Goal: Transaction & Acquisition: Book appointment/travel/reservation

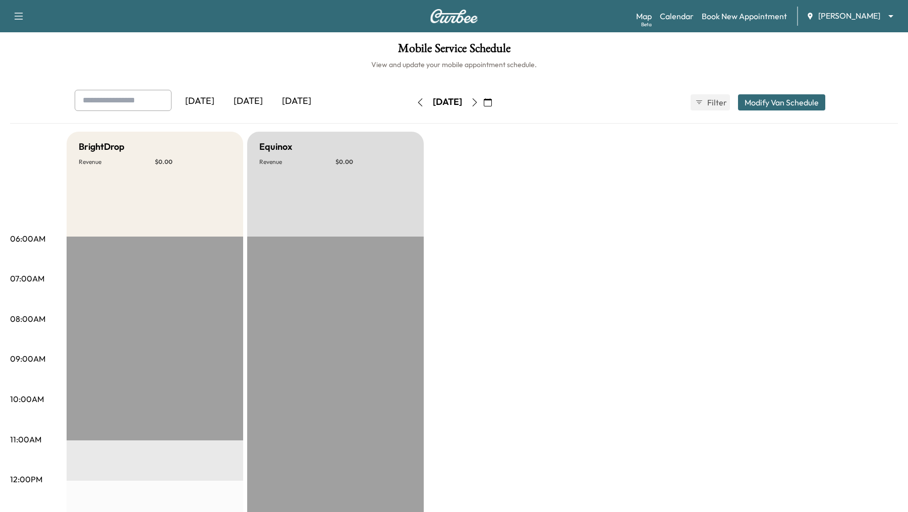
click at [891, 15] on body "Support Log Out Map Beta Calendar Book New Appointment Ray Chevrolet ******** ​…" at bounding box center [454, 256] width 908 height 512
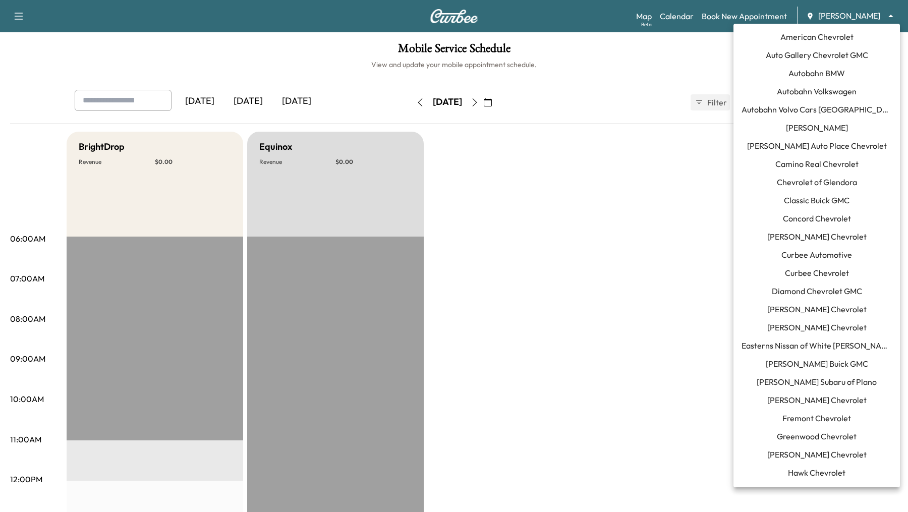
scroll to position [671, 0]
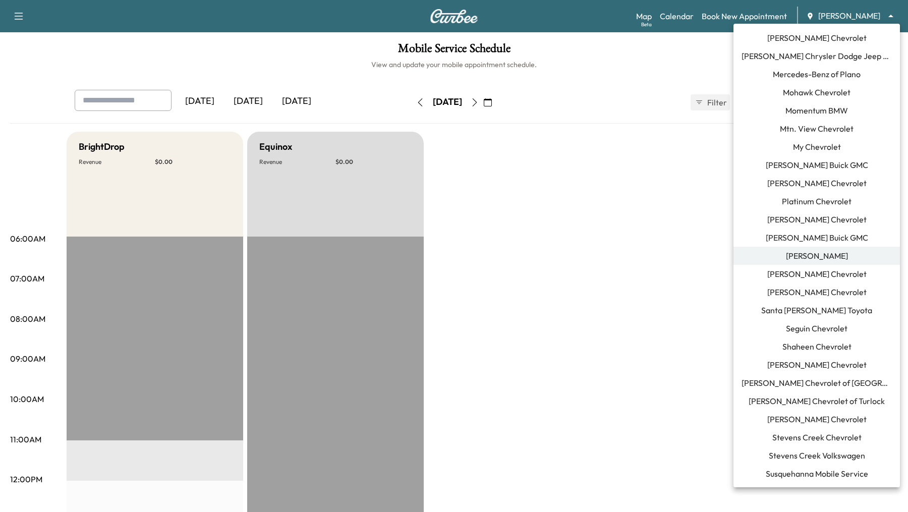
click at [819, 309] on span "Santa [PERSON_NAME] Toyota" at bounding box center [816, 310] width 111 height 12
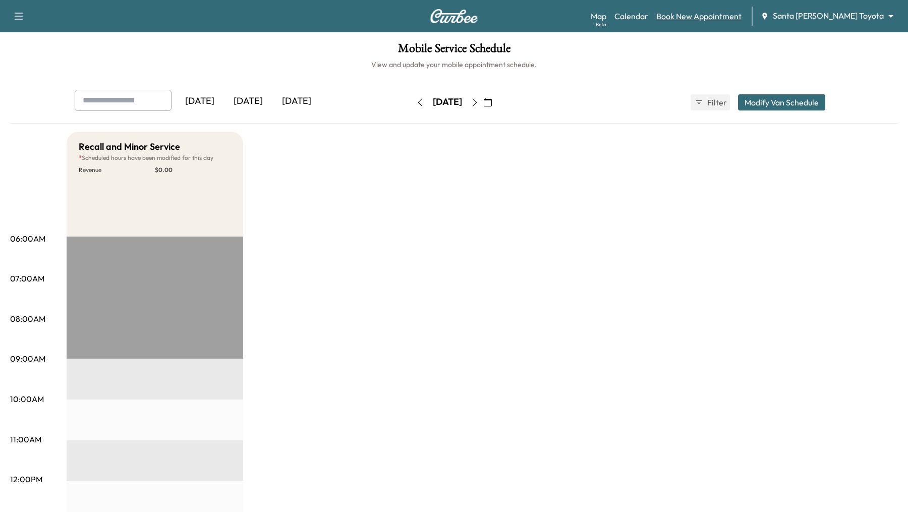
click at [701, 16] on link "Book New Appointment" at bounding box center [698, 16] width 85 height 12
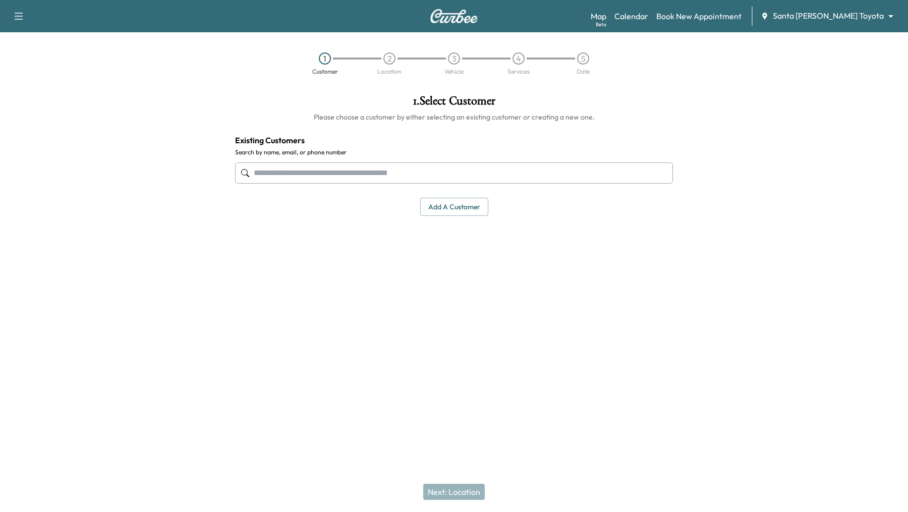
click at [330, 171] on input "text" at bounding box center [454, 172] width 438 height 21
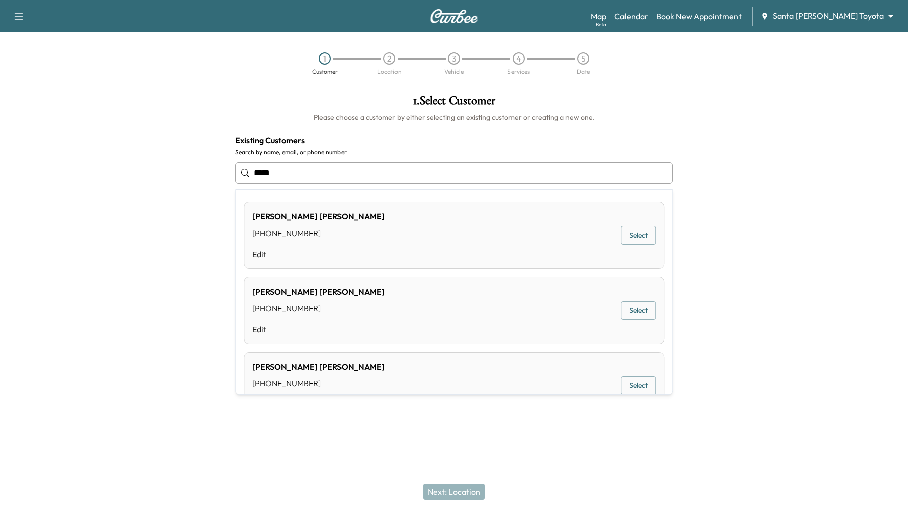
click at [574, 325] on div "[PERSON_NAME] [PHONE_NUMBER] Edit Select" at bounding box center [454, 310] width 421 height 67
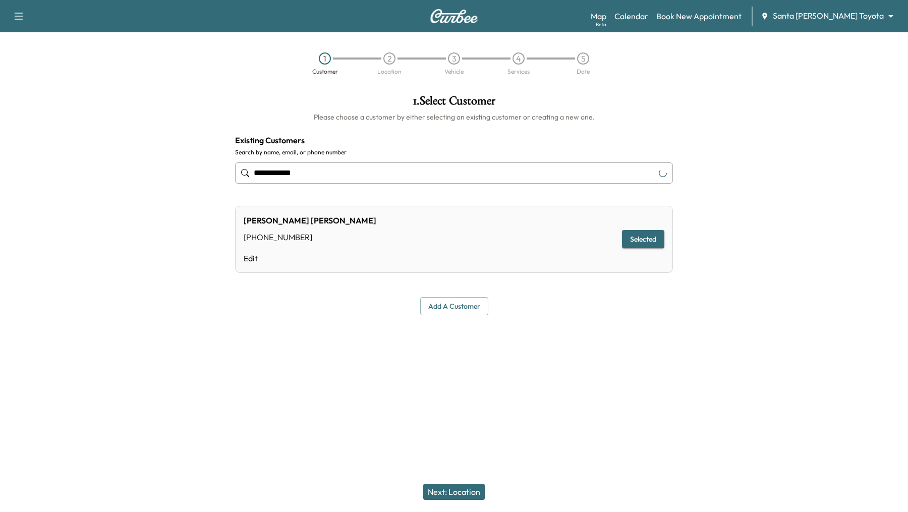
click at [463, 488] on button "Next: Location" at bounding box center [454, 492] width 62 height 16
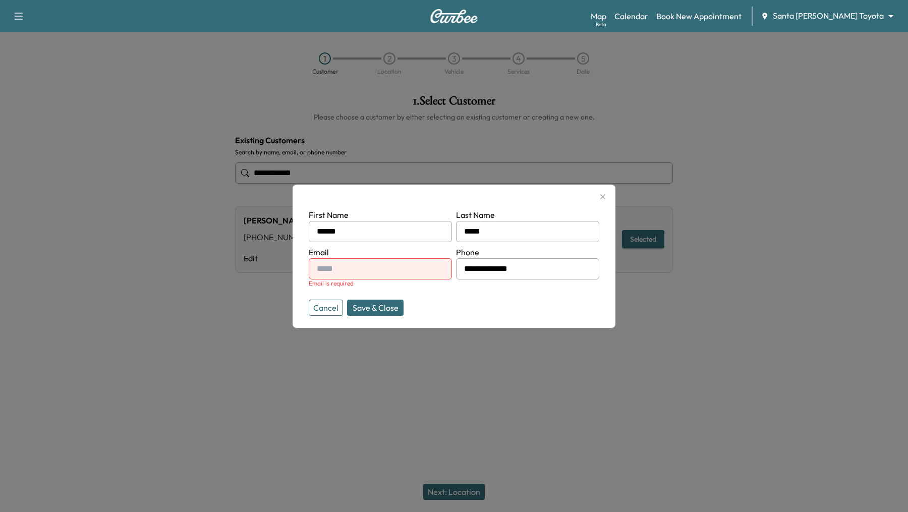
click at [331, 309] on button "Cancel" at bounding box center [326, 308] width 34 height 16
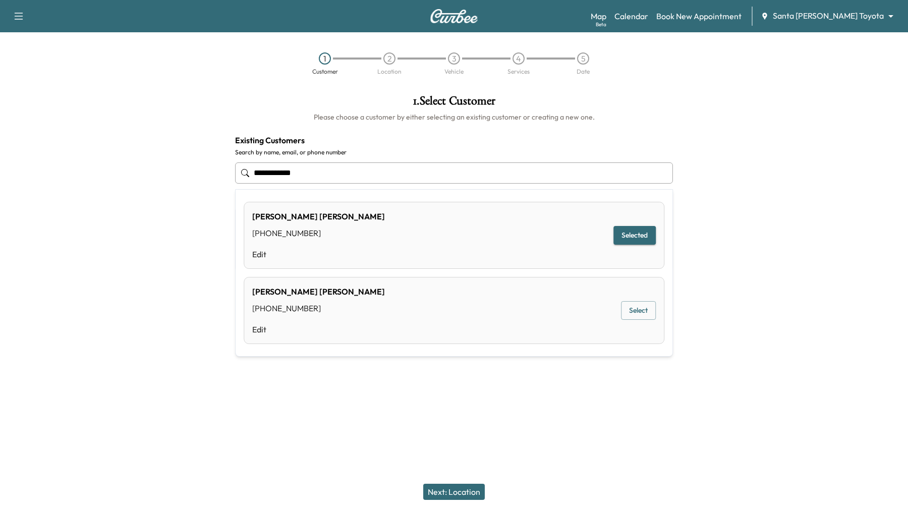
click at [340, 169] on input "**********" at bounding box center [454, 172] width 438 height 21
click at [308, 170] on input "**********" at bounding box center [454, 172] width 438 height 21
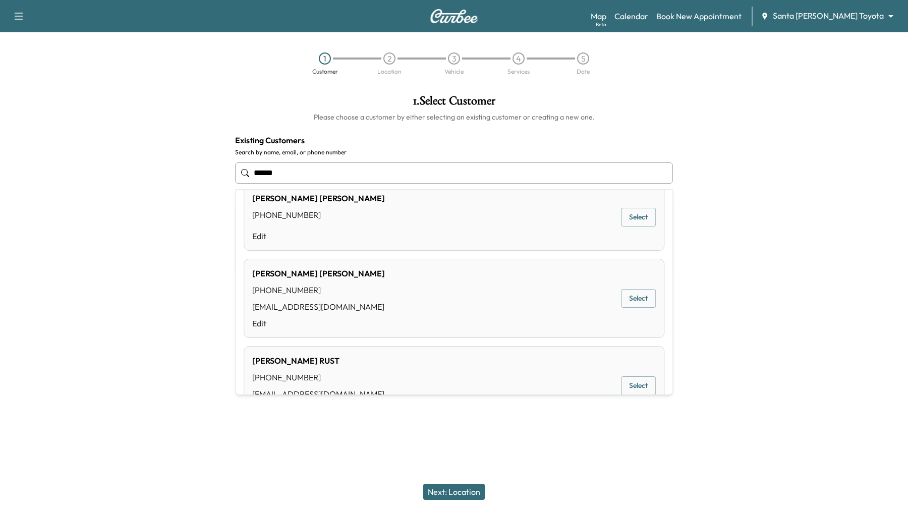
scroll to position [607, 0]
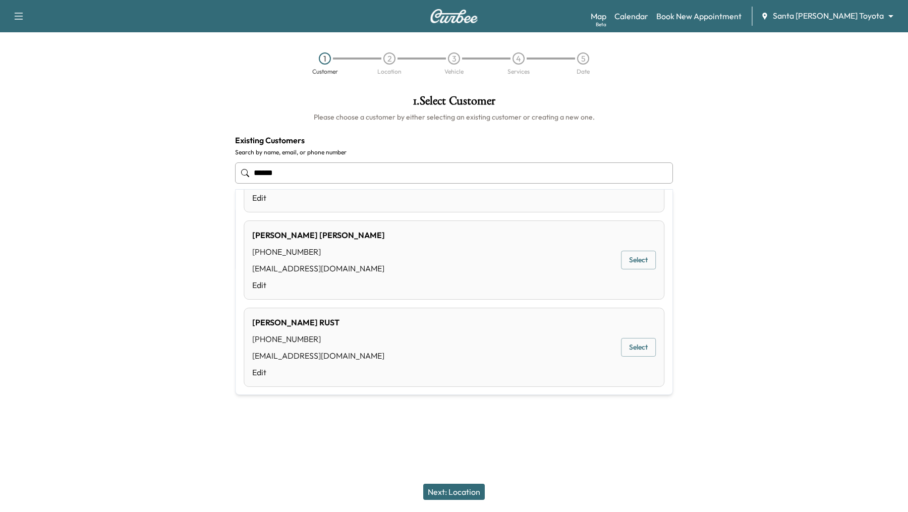
click at [632, 347] on button "Select" at bounding box center [638, 347] width 35 height 19
type input "**********"
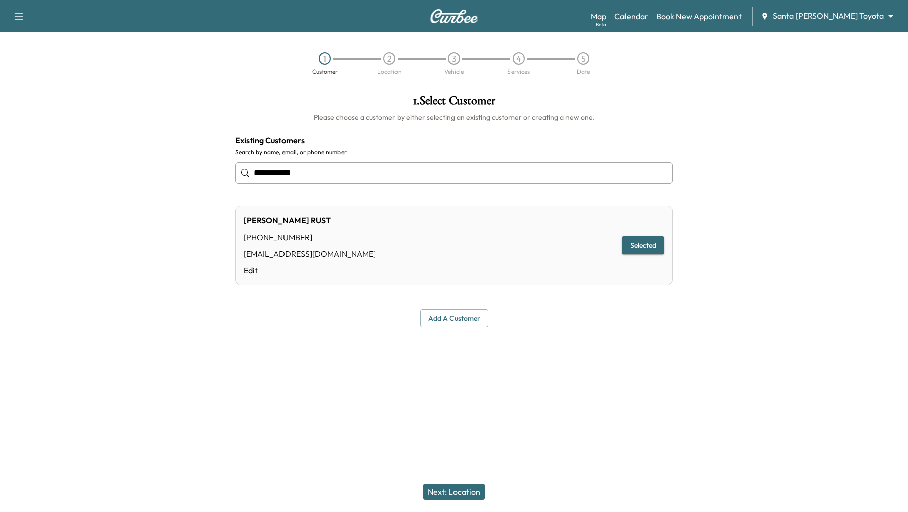
click at [455, 492] on button "Next: Location" at bounding box center [454, 492] width 62 height 16
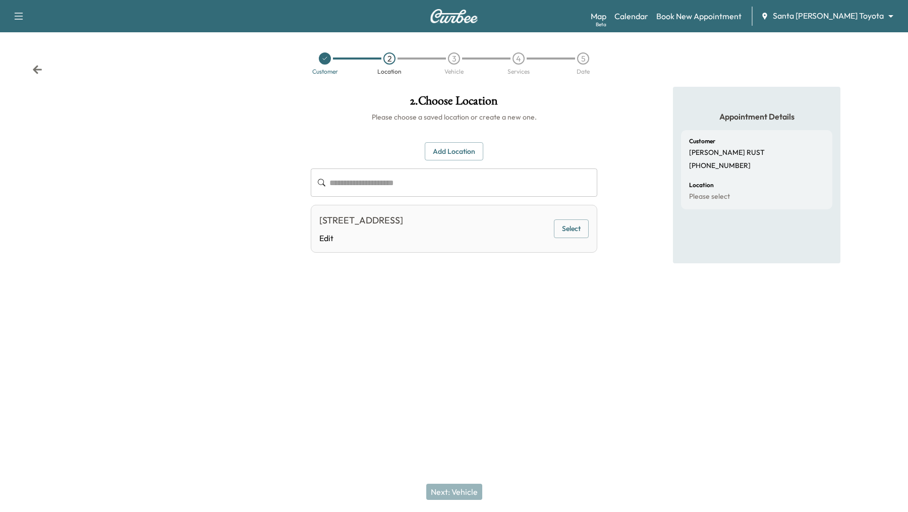
click at [572, 224] on button "Select" at bounding box center [571, 228] width 35 height 19
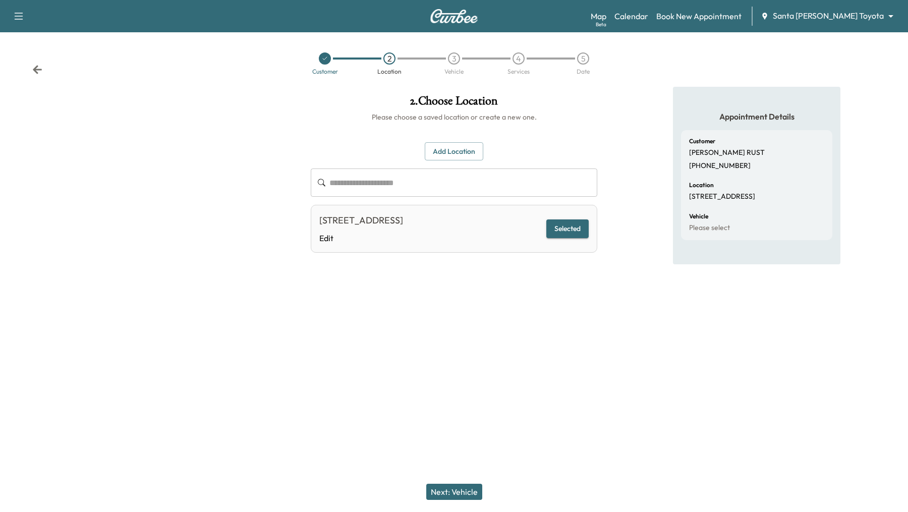
click at [457, 499] on button "Next: Vehicle" at bounding box center [454, 492] width 56 height 16
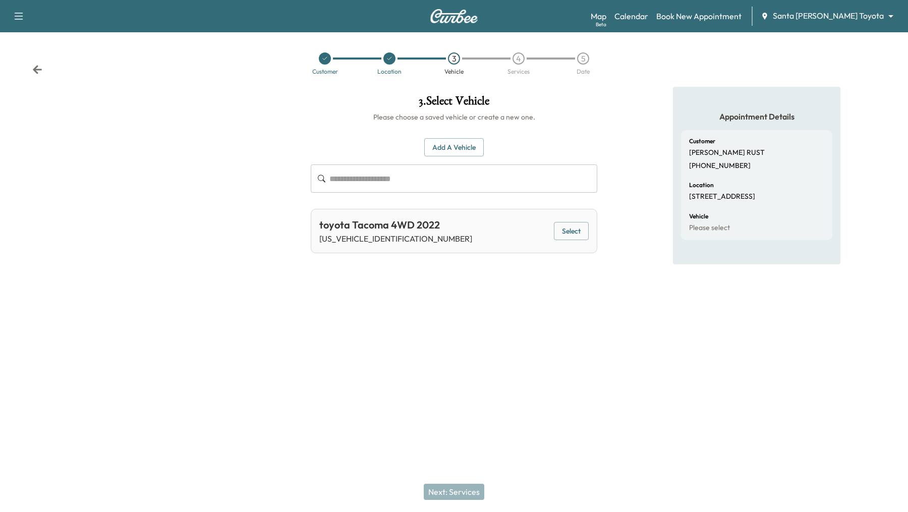
click at [563, 228] on button "Select" at bounding box center [571, 231] width 35 height 19
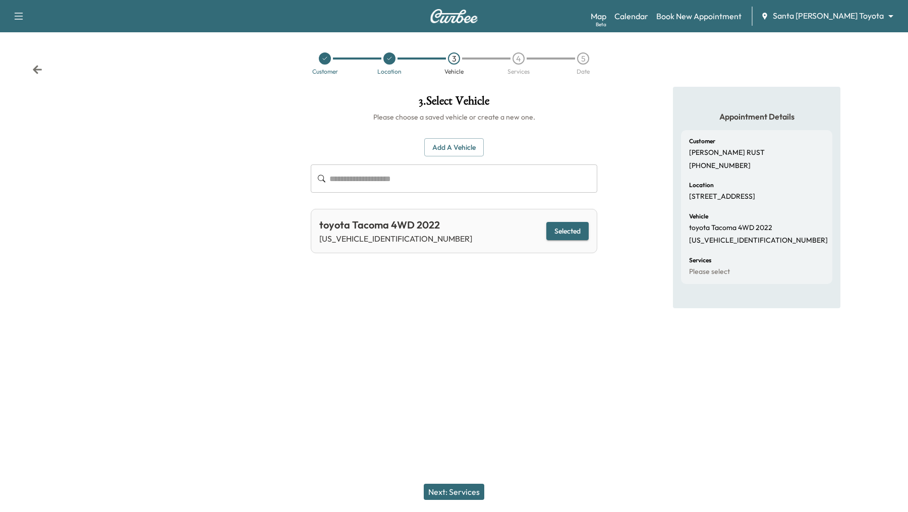
click at [477, 493] on button "Next: Services" at bounding box center [454, 492] width 61 height 16
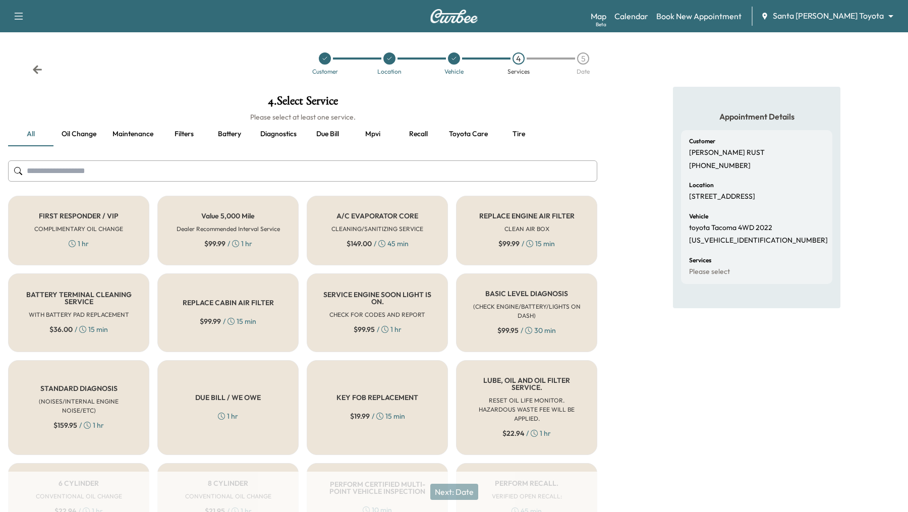
click at [370, 134] on button "Mpvi" at bounding box center [372, 134] width 45 height 24
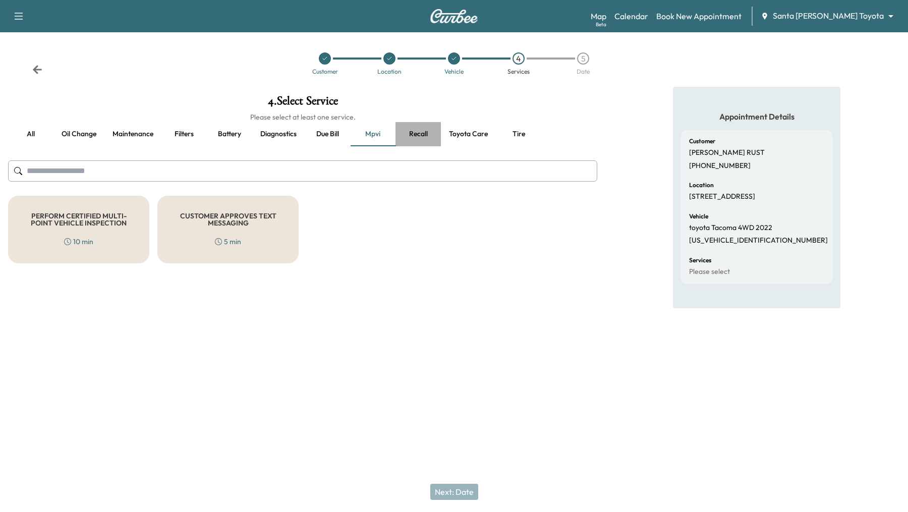
click at [417, 132] on button "Recall" at bounding box center [417, 134] width 45 height 24
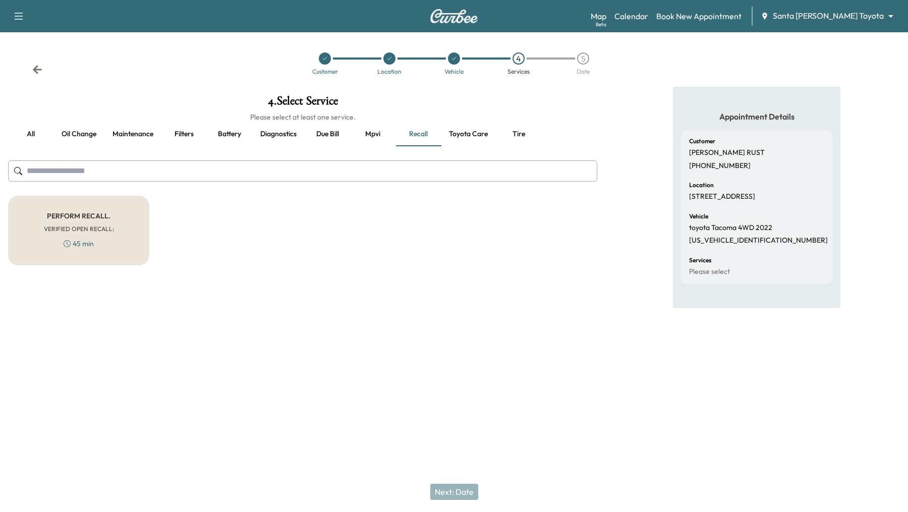
click at [470, 134] on button "Toyota care" at bounding box center [468, 134] width 55 height 24
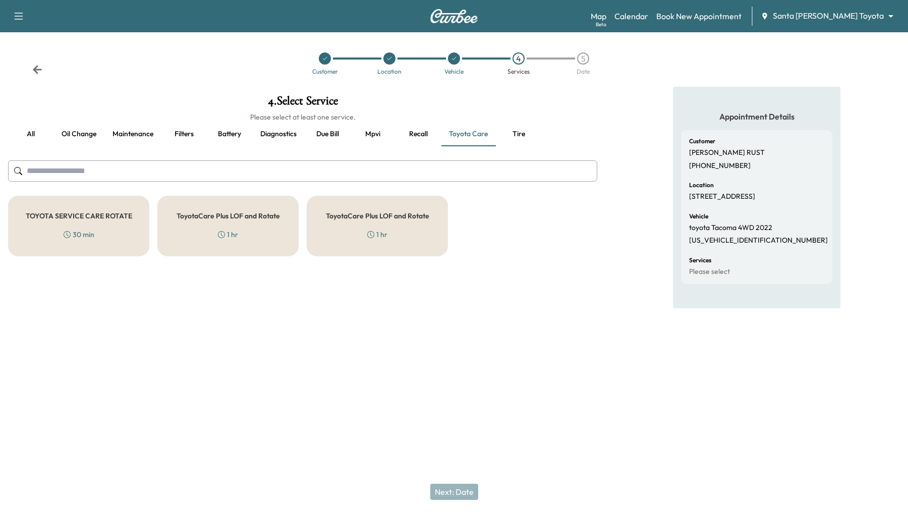
click at [253, 232] on div "ToyotaCare Plus LOF and Rotate 1 hr" at bounding box center [227, 226] width 141 height 61
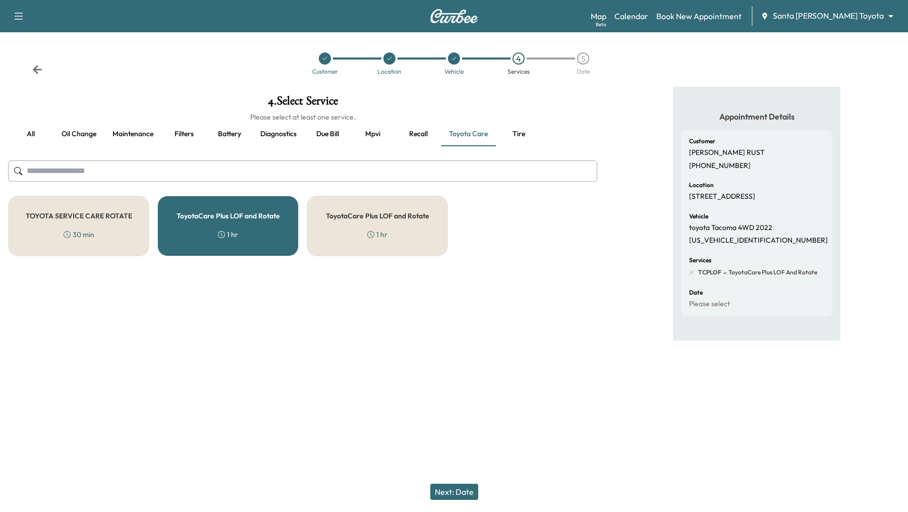
click at [329, 225] on div "ToyotaCare Plus LOF and Rotate 1 hr" at bounding box center [377, 226] width 141 height 61
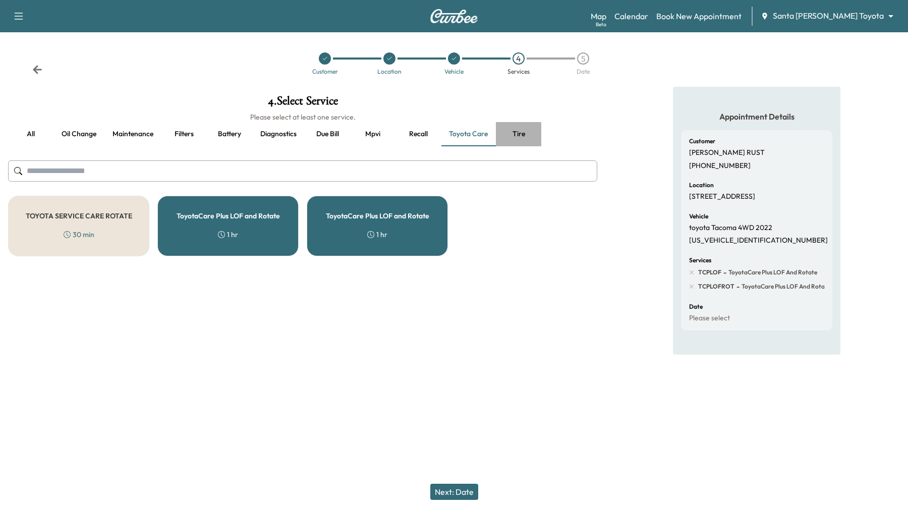
click at [516, 135] on button "Tire" at bounding box center [518, 134] width 45 height 24
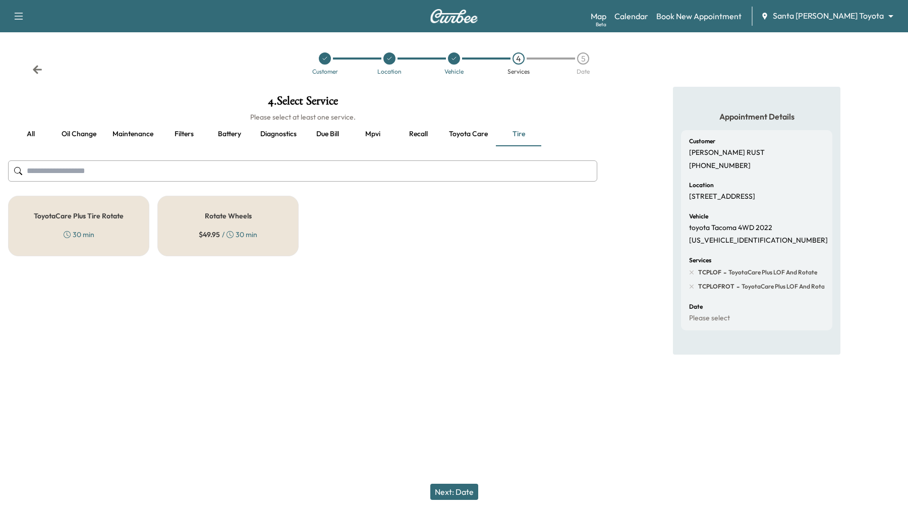
click at [480, 137] on button "Toyota care" at bounding box center [468, 134] width 55 height 24
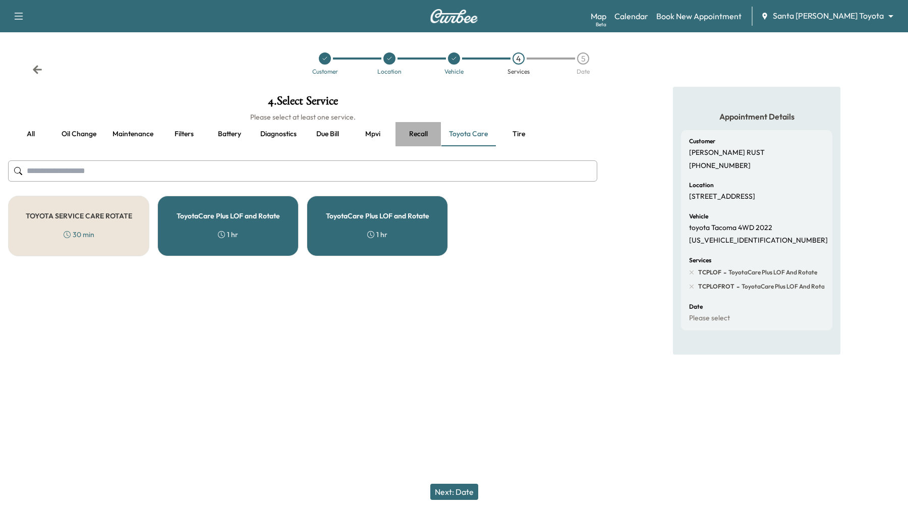
click at [422, 127] on button "Recall" at bounding box center [417, 134] width 45 height 24
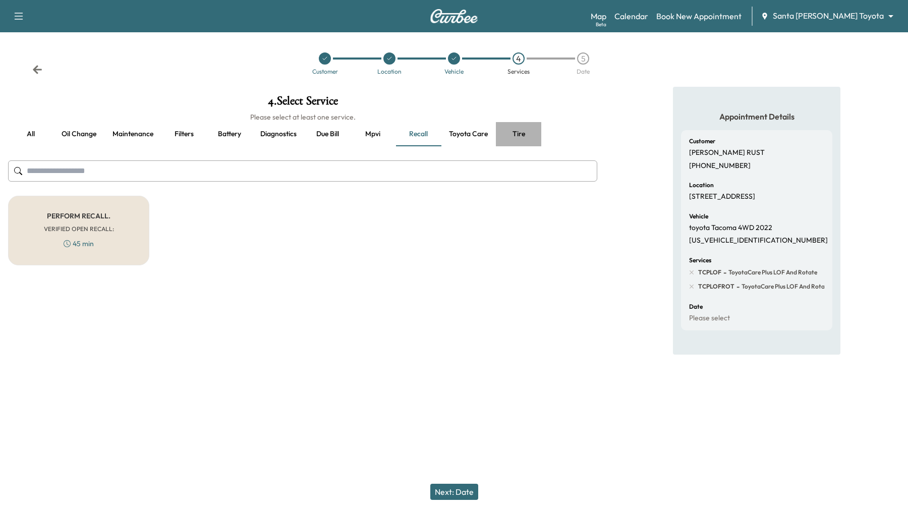
click at [520, 131] on button "Tire" at bounding box center [518, 134] width 45 height 24
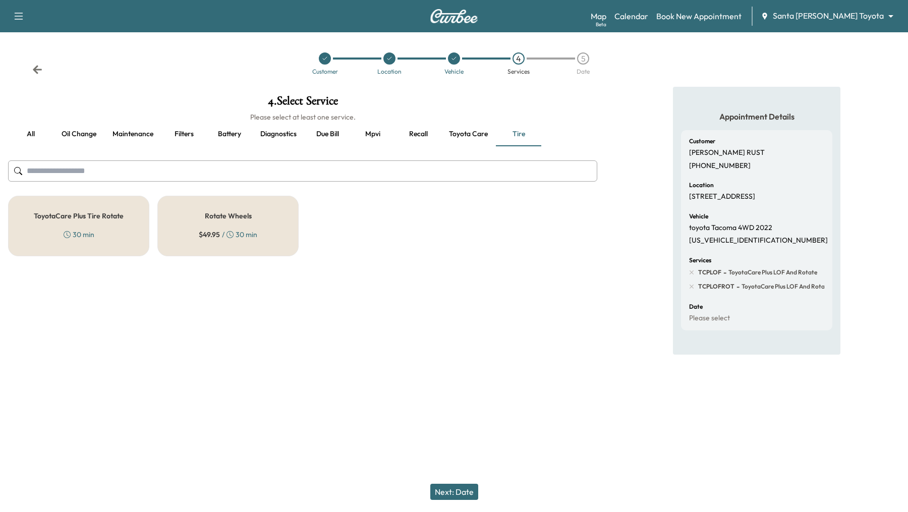
click at [327, 132] on button "Due bill" at bounding box center [327, 134] width 45 height 24
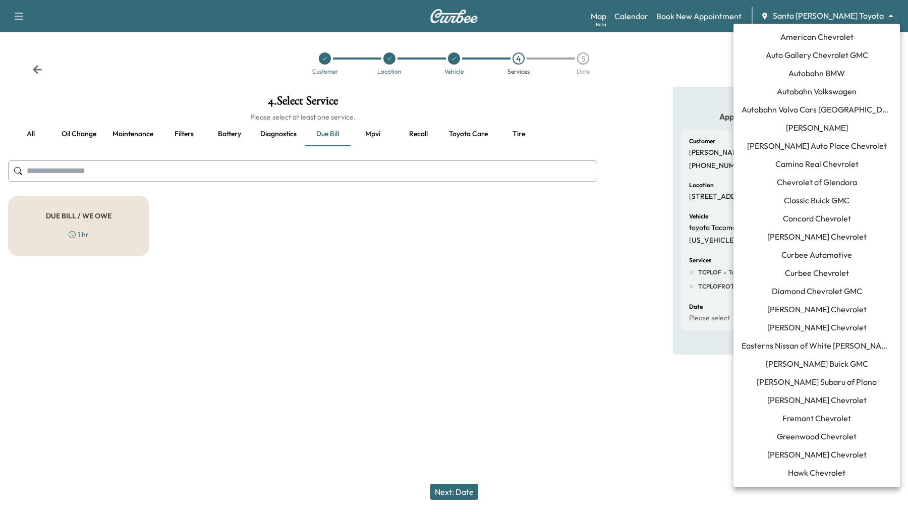
click at [863, 14] on body "Support Log Out Map Beta Calendar Book New Appointment Santa [PERSON_NAME] Toyo…" at bounding box center [454, 256] width 908 height 512
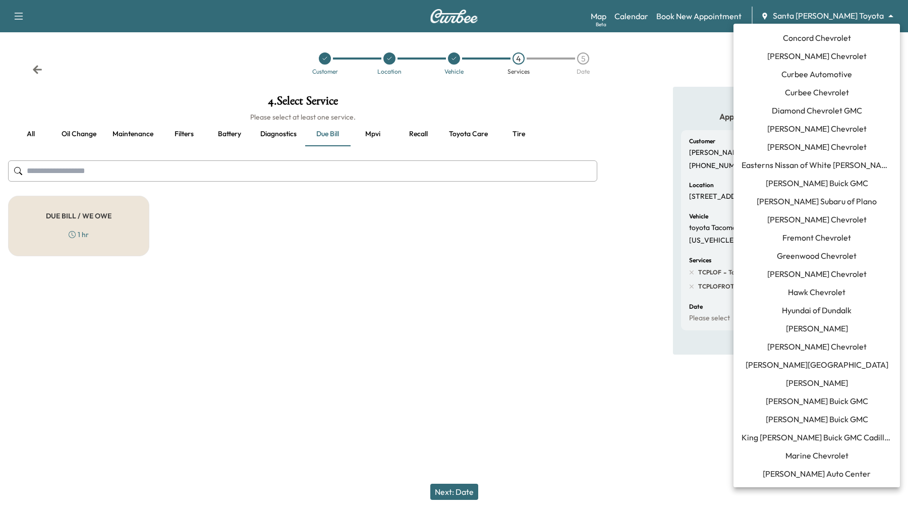
scroll to position [0, 0]
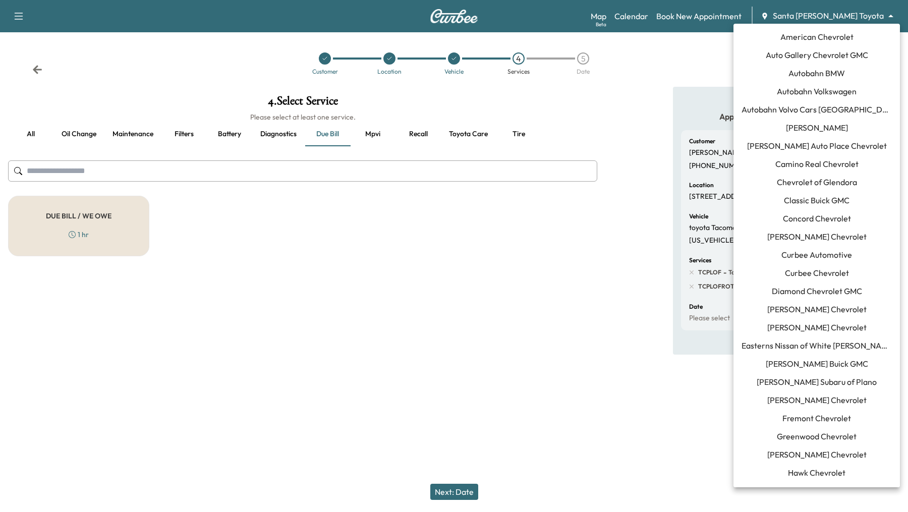
click at [665, 51] on div at bounding box center [454, 256] width 908 height 512
